Goal: Check status: Check status

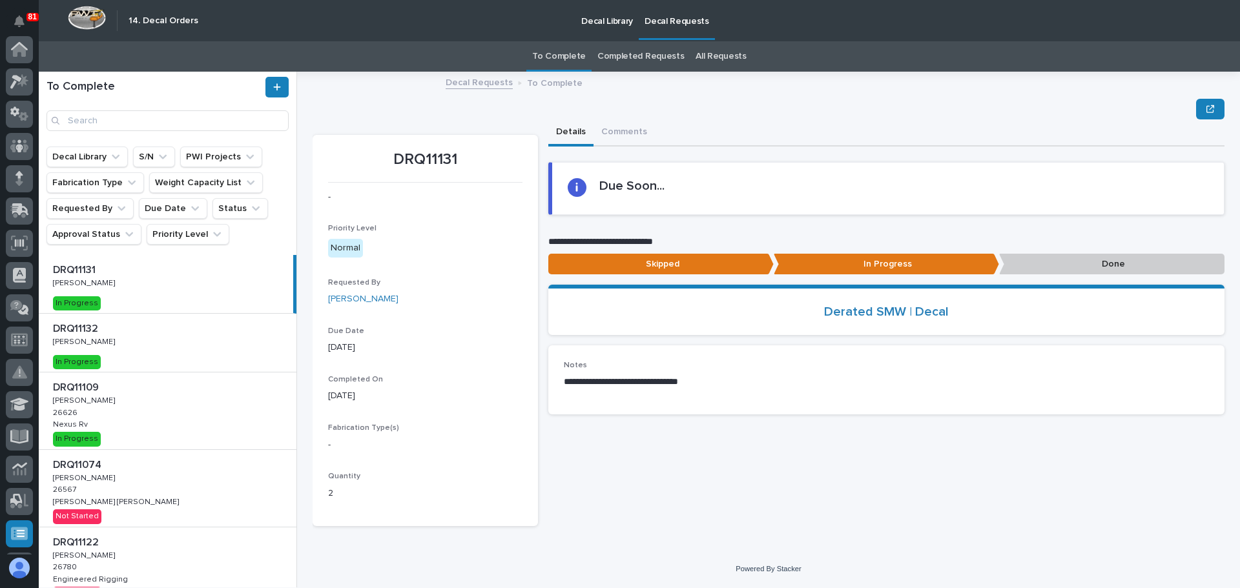
scroll to position [256, 0]
click at [1075, 271] on p "Done" at bounding box center [1111, 264] width 225 height 21
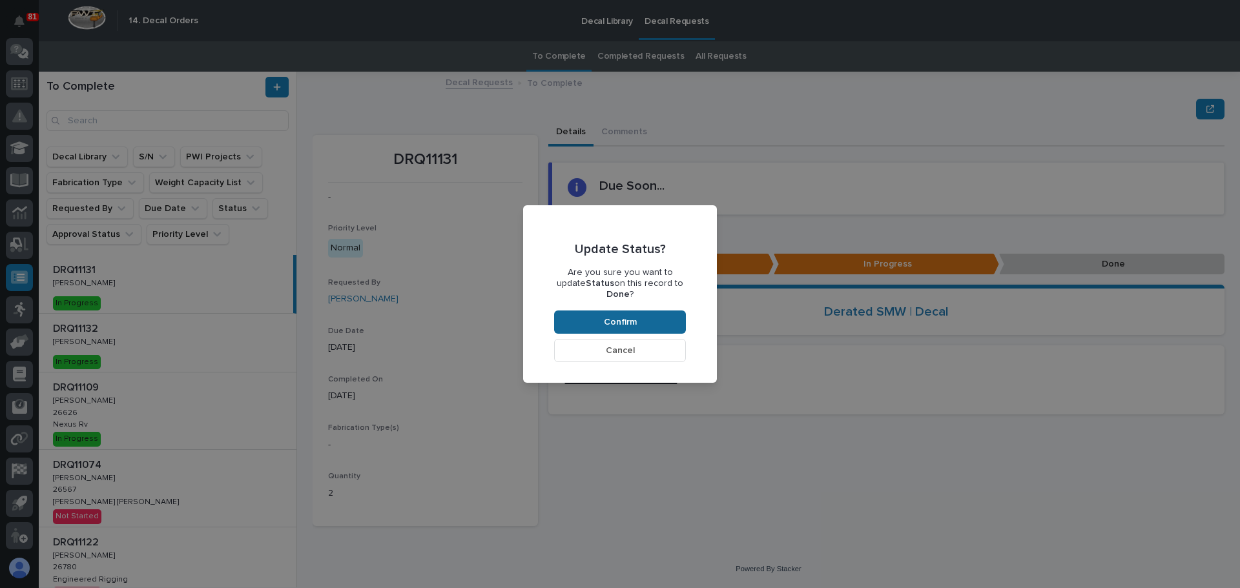
click at [644, 313] on button "Confirm" at bounding box center [620, 322] width 132 height 23
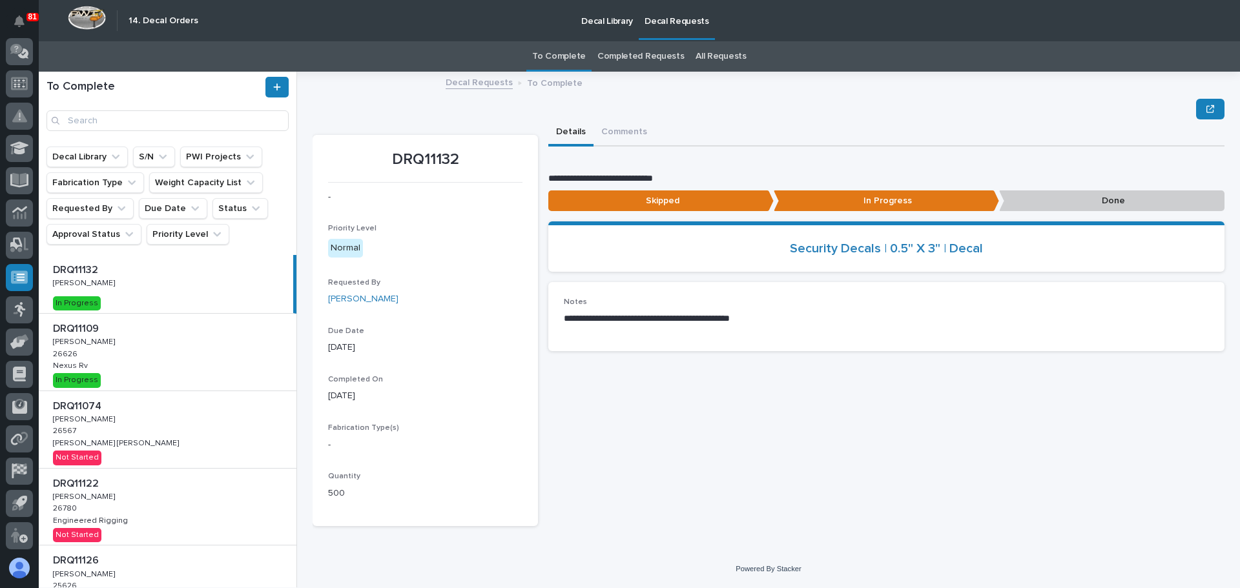
click at [238, 444] on div "DRQ11074 DRQ11074 [PERSON_NAME] [PERSON_NAME] 26567 26567 [PERSON_NAME] [PERSON…" at bounding box center [168, 429] width 258 height 77
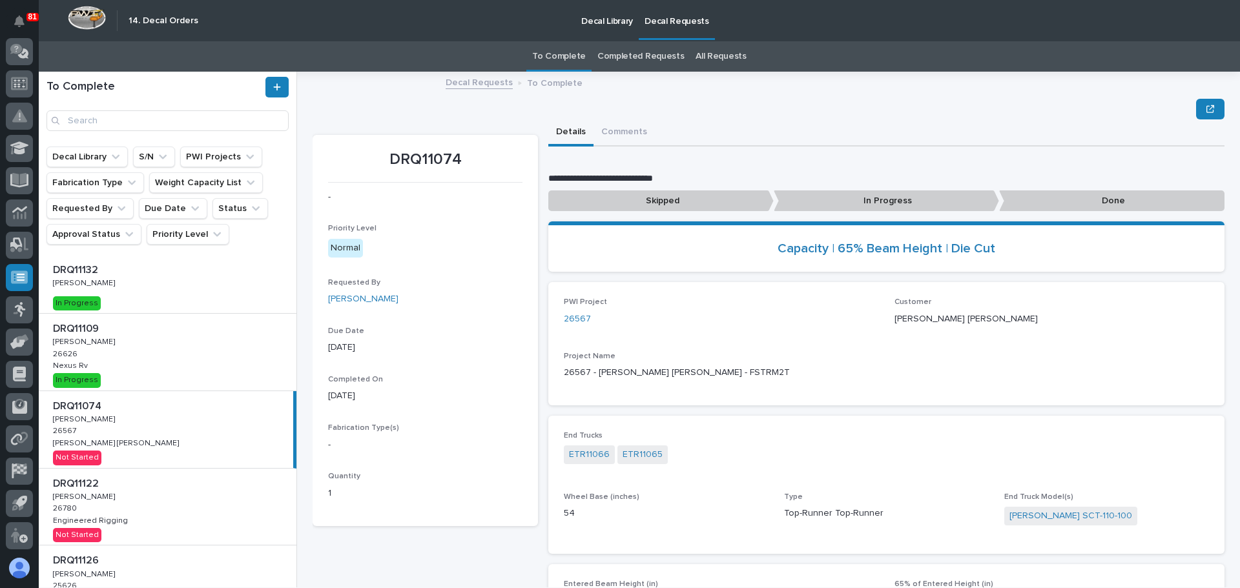
click at [202, 483] on p at bounding box center [170, 484] width 234 height 12
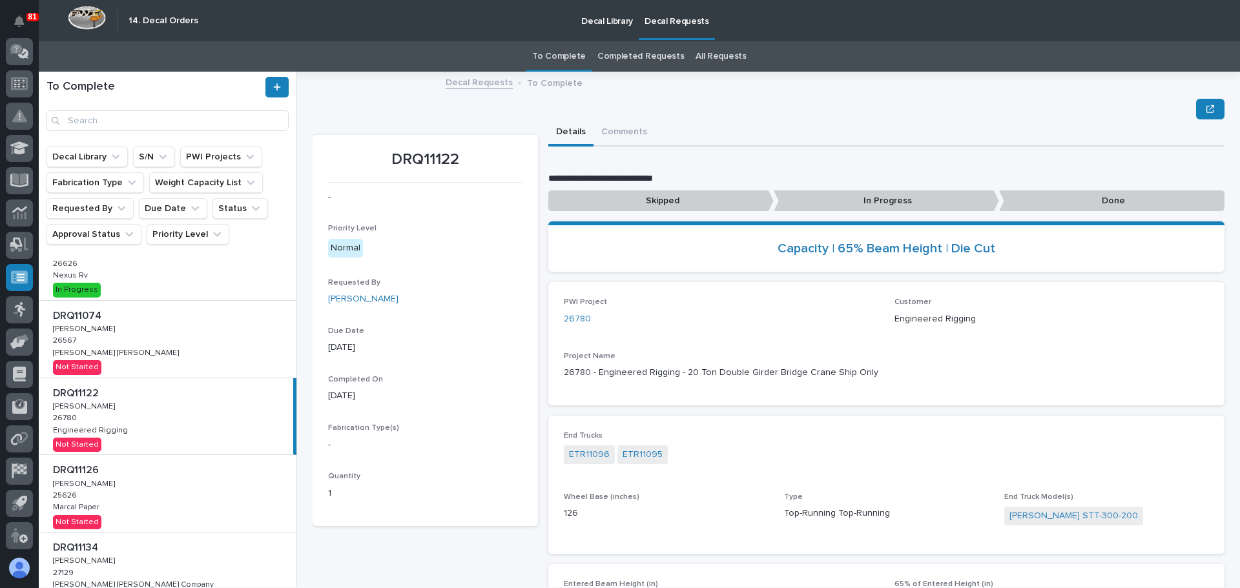
scroll to position [129, 0]
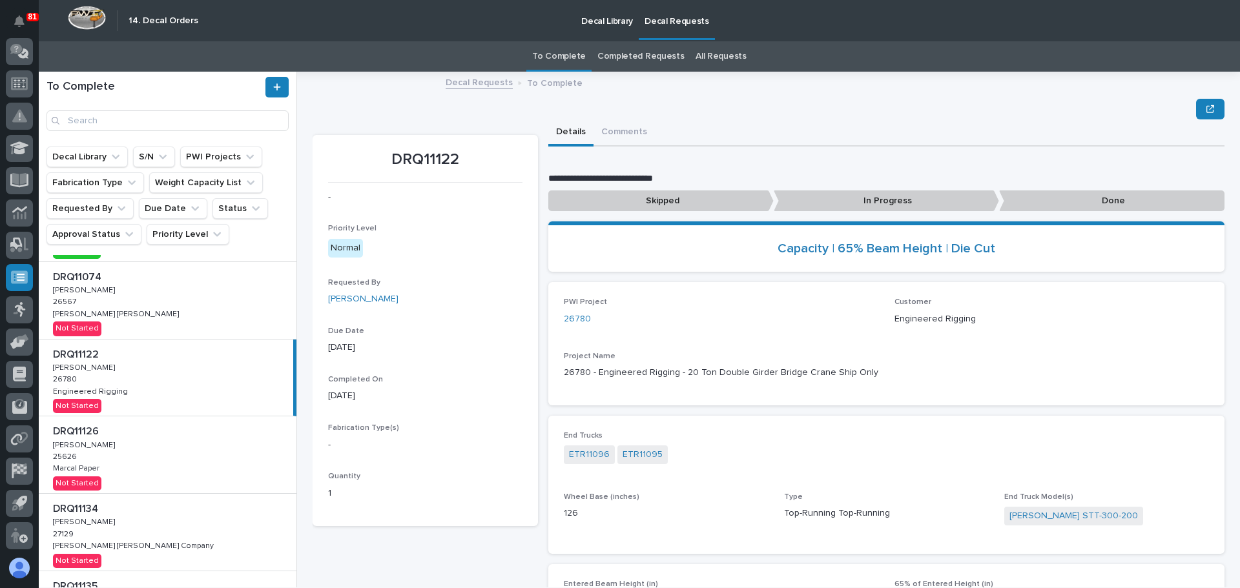
click at [183, 461] on div "DRQ11126 DRQ11126 [PERSON_NAME] [PERSON_NAME] 25626 25626 Marcal Paper Marcal P…" at bounding box center [168, 455] width 258 height 77
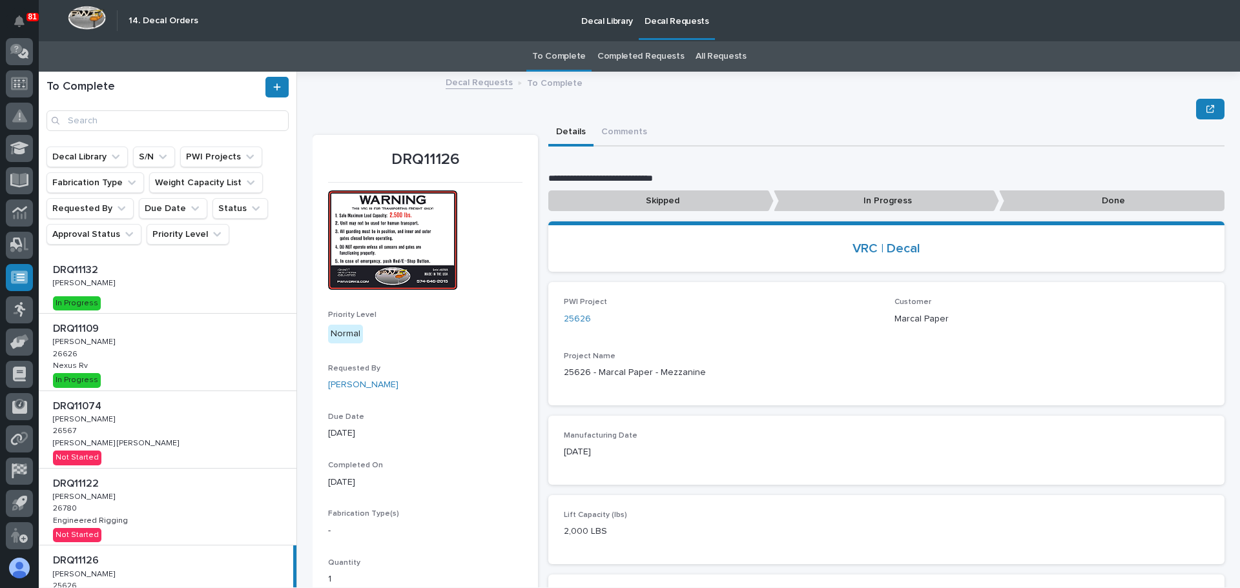
click at [161, 282] on div "DRQ11132 DRQ11132 [PERSON_NAME] [PERSON_NAME] In Progress" at bounding box center [168, 284] width 258 height 58
